Goal: Transaction & Acquisition: Purchase product/service

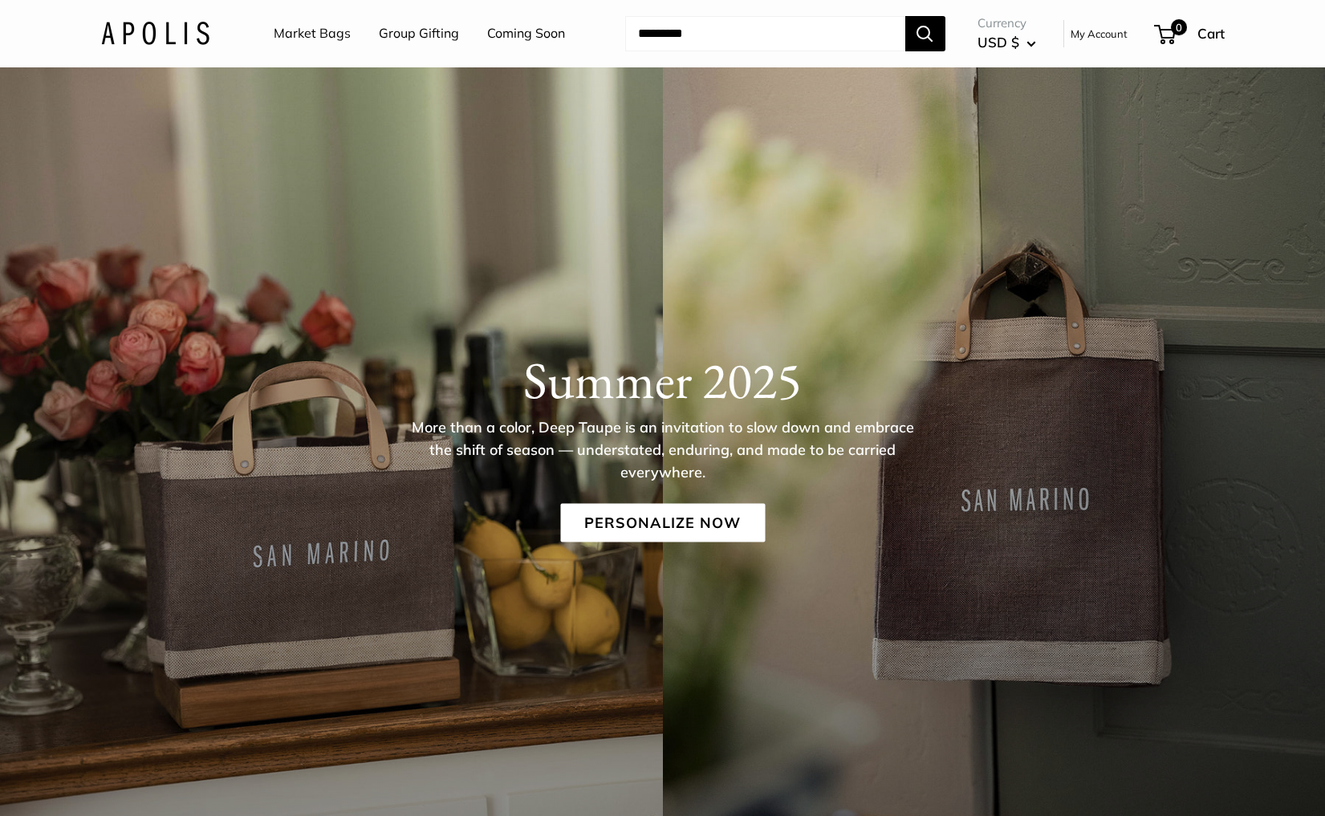
click at [301, 33] on link "Market Bags" at bounding box center [312, 34] width 77 height 24
click at [331, 34] on link "Market Bags" at bounding box center [312, 34] width 77 height 24
click at [639, 522] on link "Personalize Now" at bounding box center [662, 523] width 205 height 39
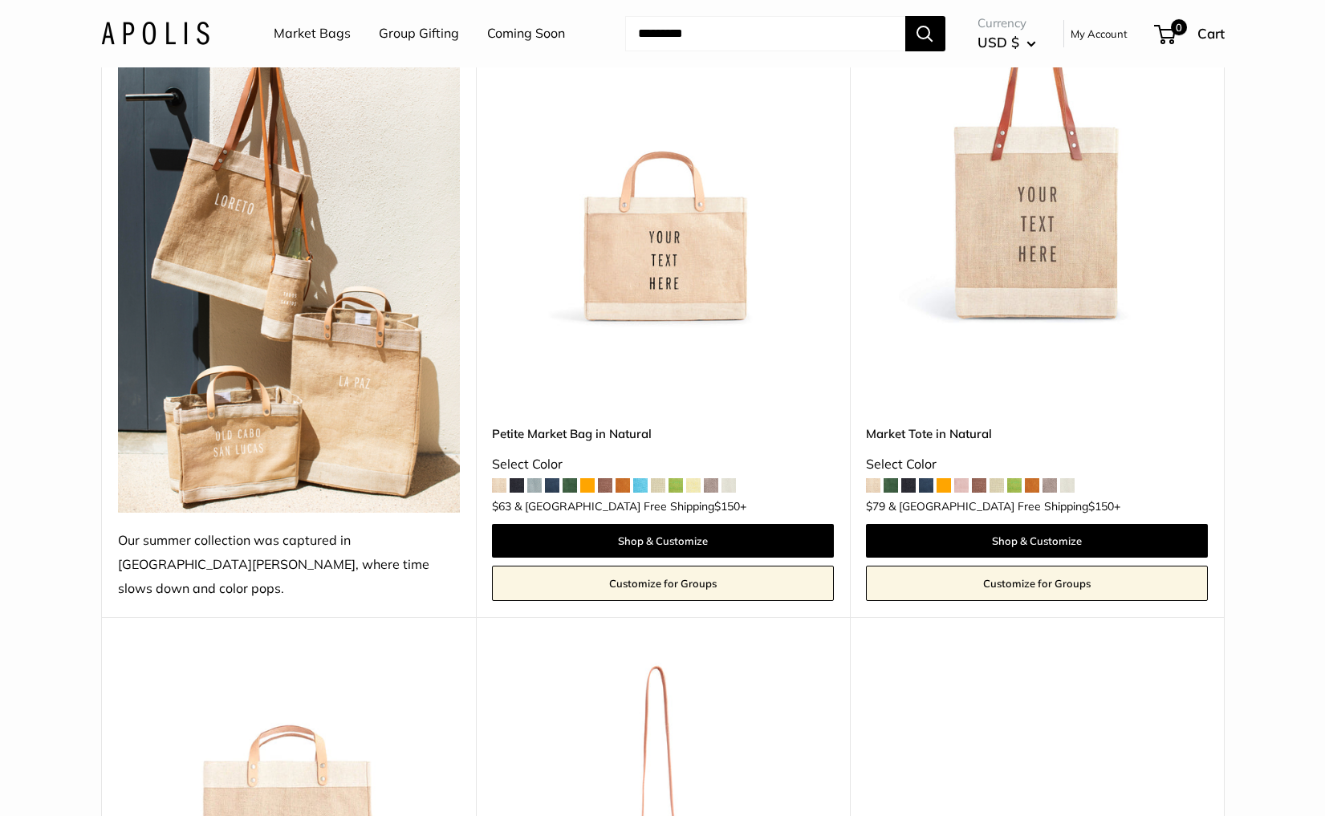
scroll to position [1473, 0]
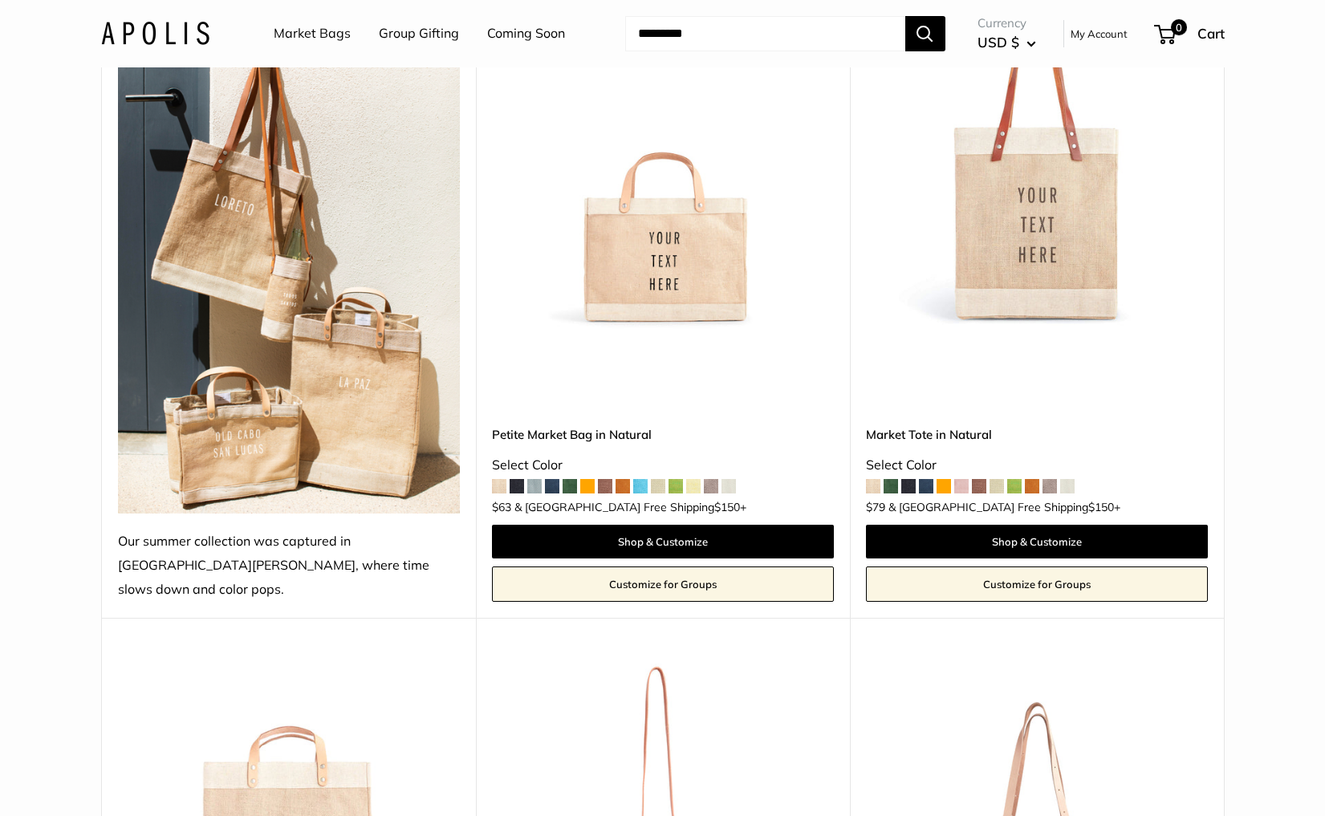
click at [188, 31] on img at bounding box center [155, 33] width 108 height 23
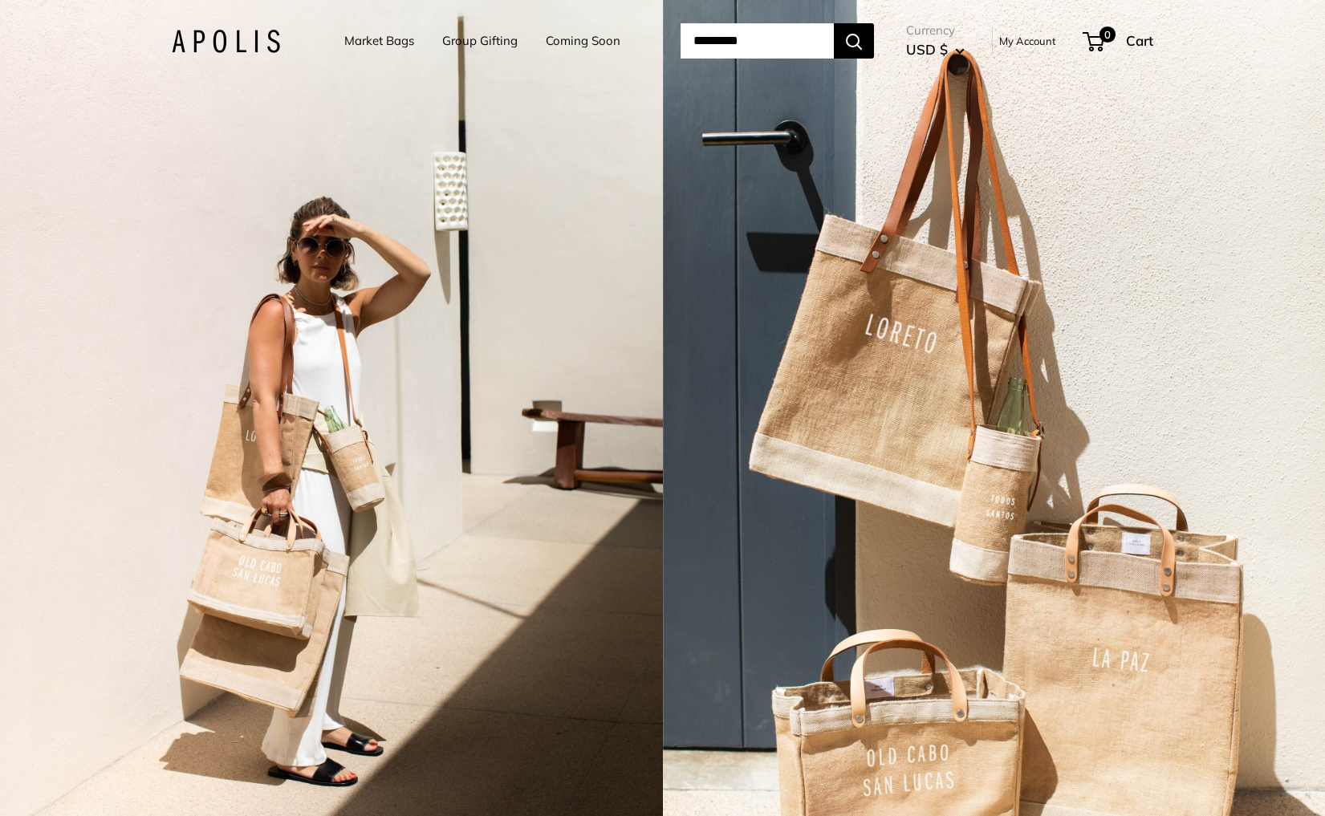
click at [593, 352] on div "2 / 7" at bounding box center [331, 408] width 663 height 816
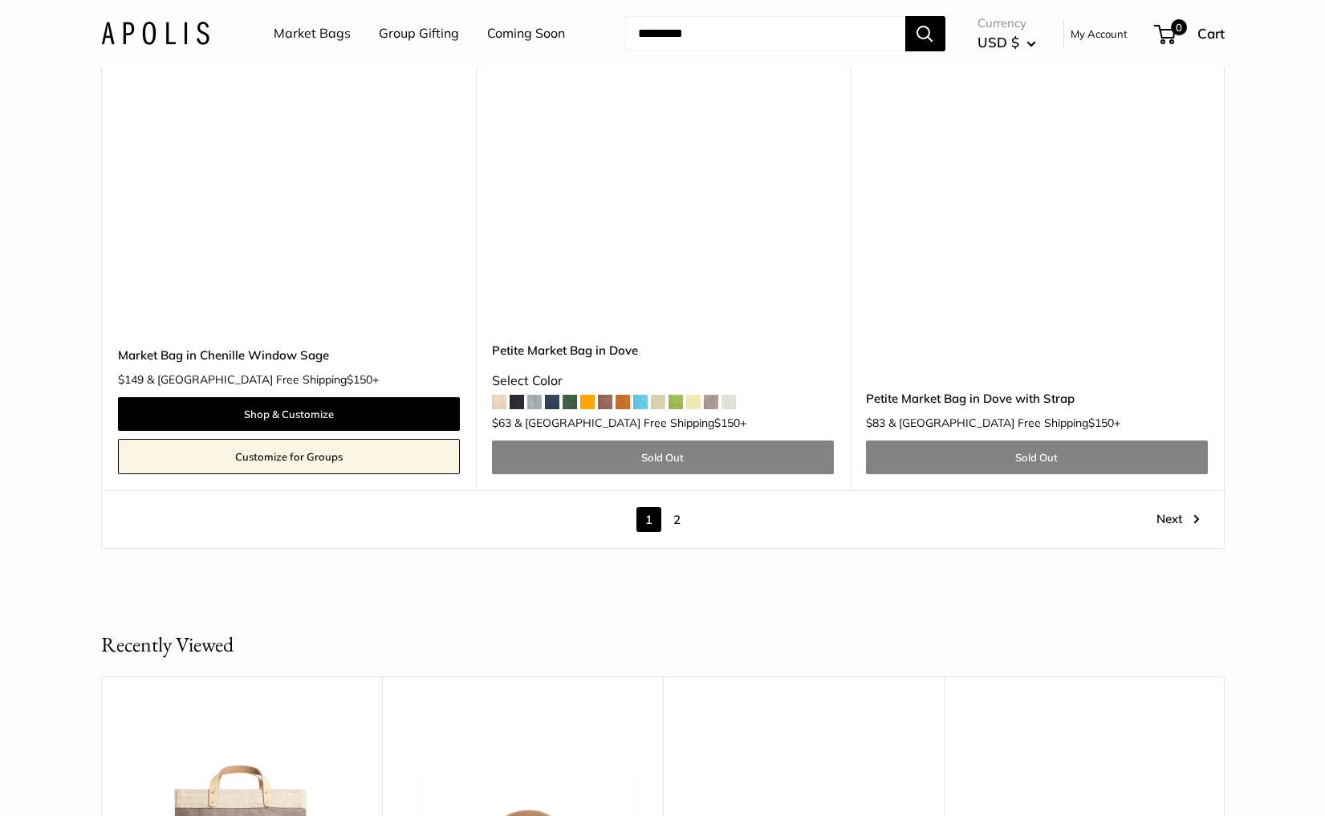
scroll to position [9260, 0]
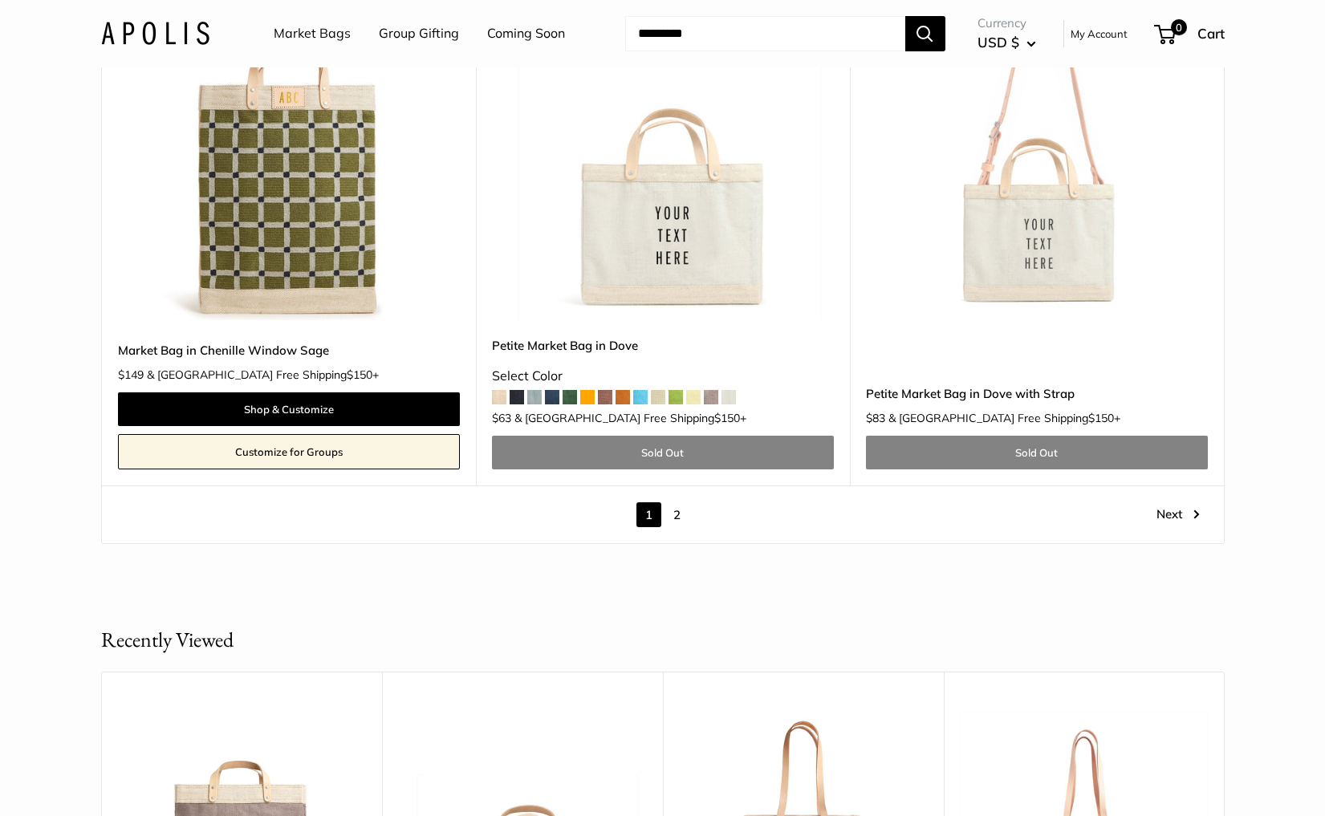
click at [676, 502] on link "2" at bounding box center [676, 514] width 25 height 25
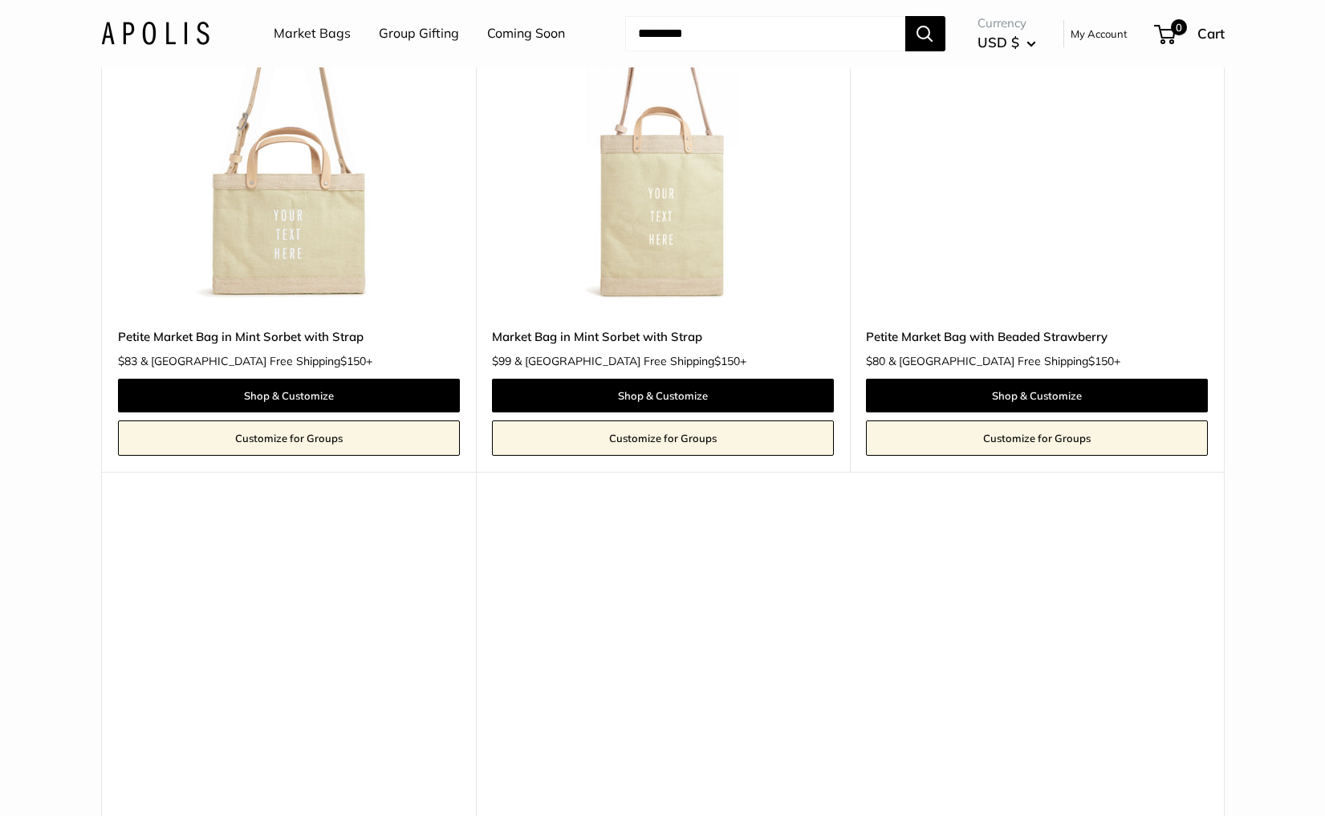
scroll to position [2724, 0]
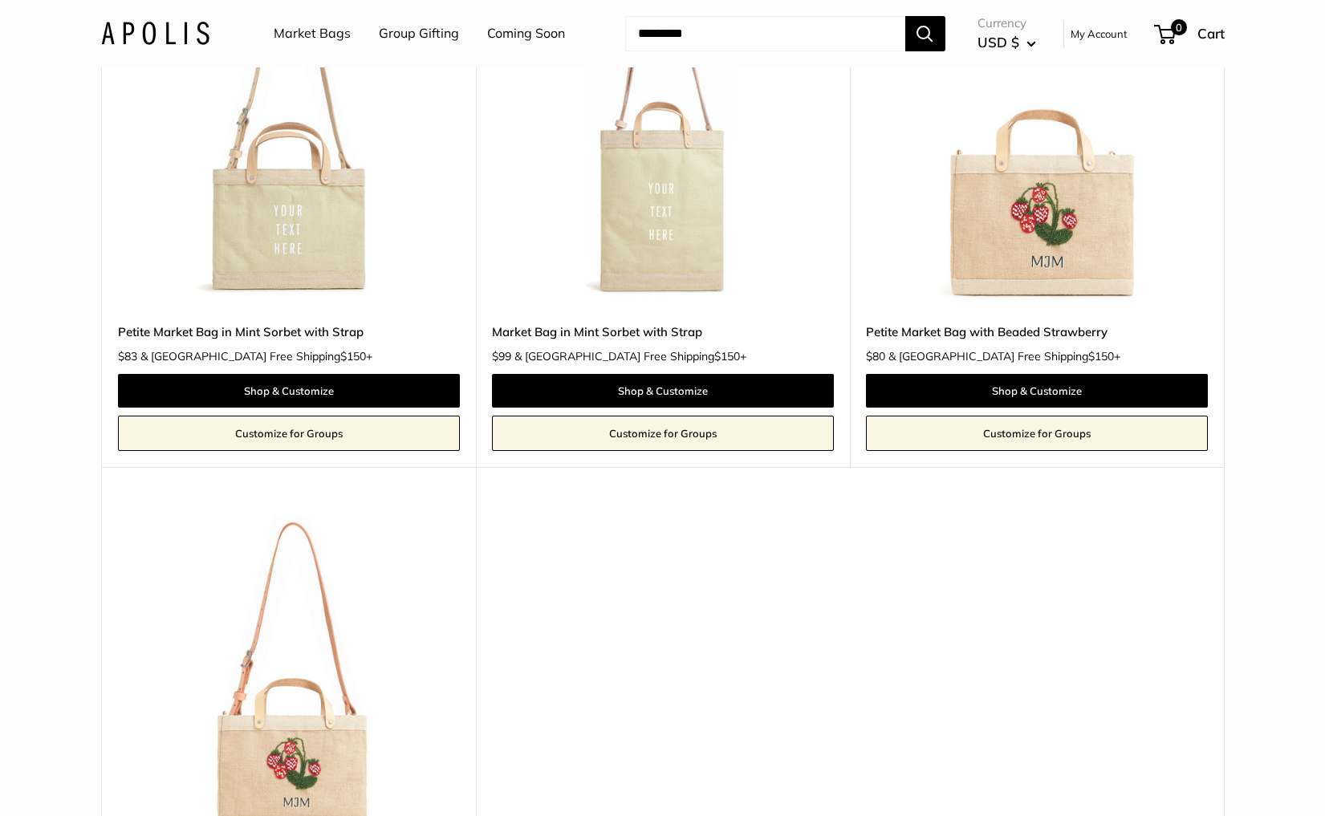
click at [0, 0] on img at bounding box center [0, 0] width 0 height 0
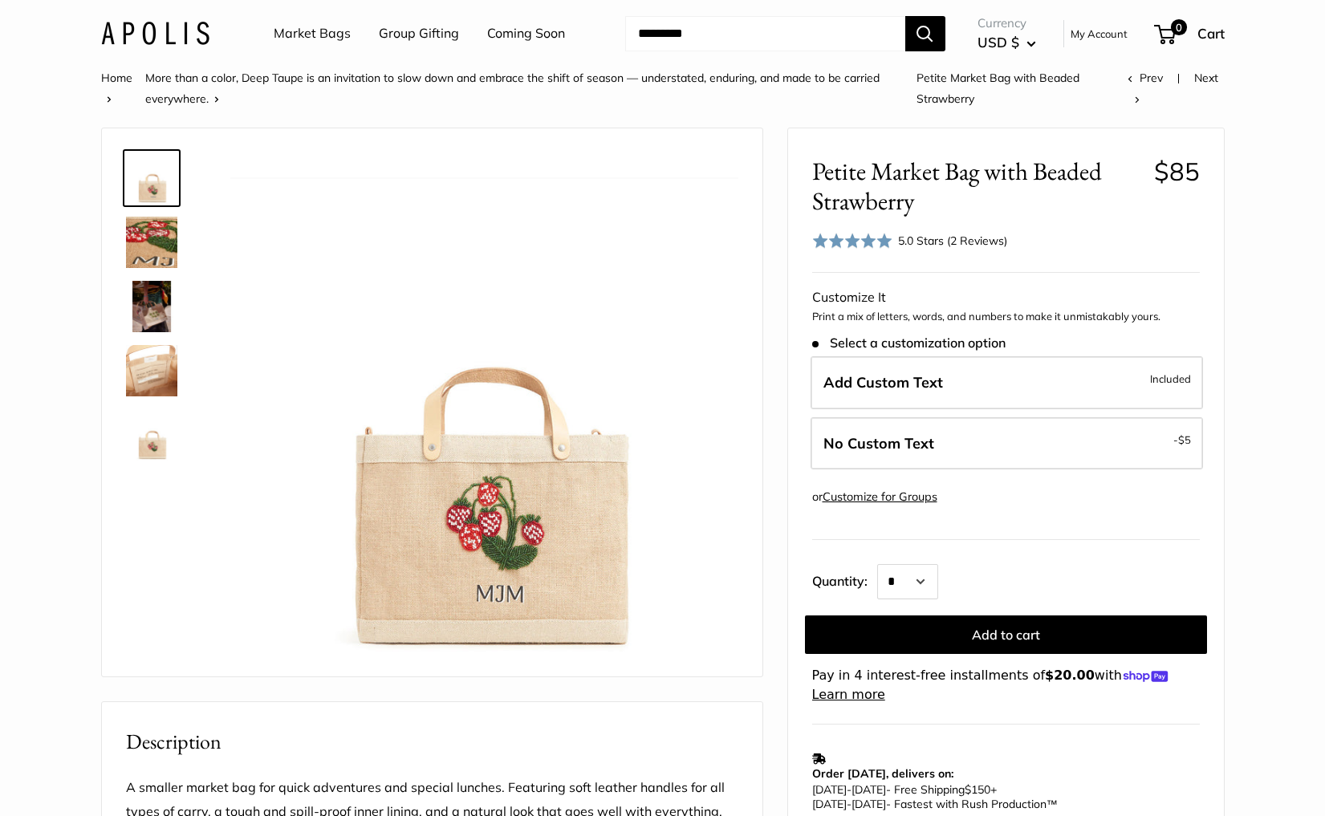
click at [181, 24] on img at bounding box center [155, 33] width 108 height 23
